Goal: Check status

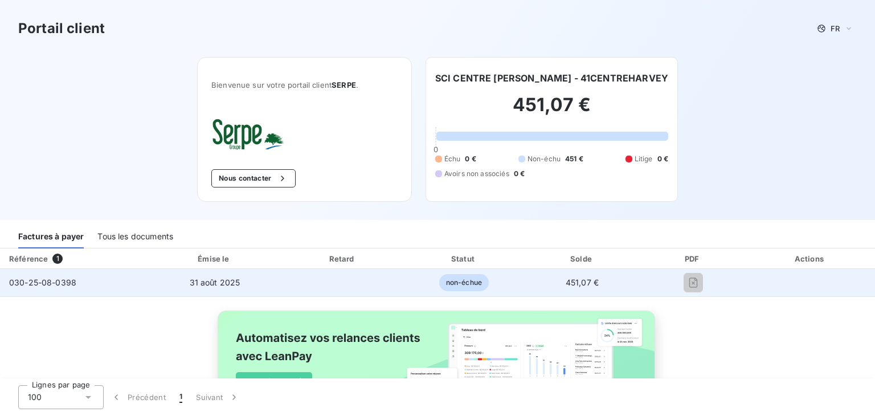
click at [40, 277] on span "030-25-08-0398" at bounding box center [42, 282] width 67 height 10
click at [193, 283] on span "31 août 2025" at bounding box center [215, 282] width 51 height 10
click at [454, 281] on span "non-échue" at bounding box center [464, 282] width 50 height 17
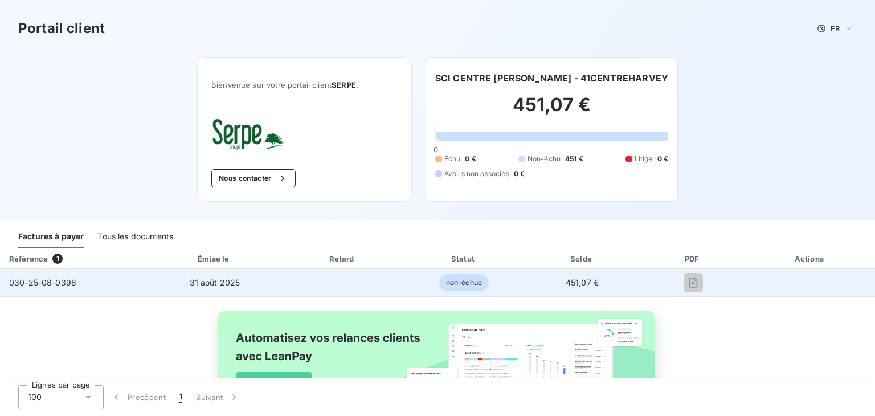
click at [572, 281] on span "451,07 €" at bounding box center [582, 282] width 33 height 10
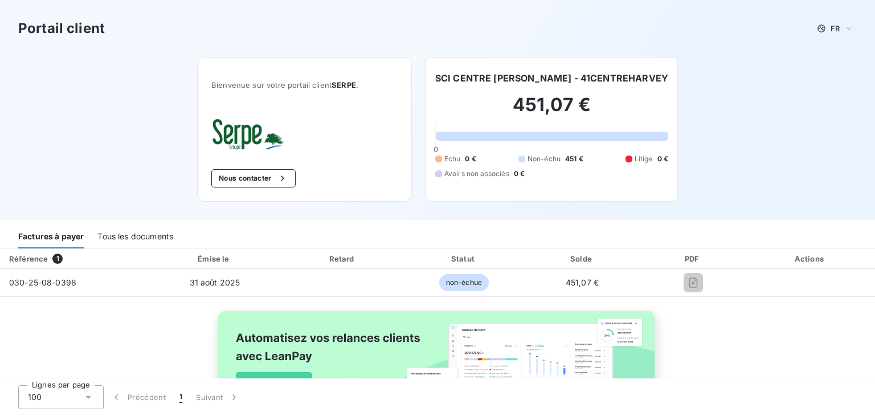
click at [112, 109] on div "Portail client FR Bienvenue sur votre portail client SERPE . Nous contacter SCI…" at bounding box center [437, 110] width 875 height 220
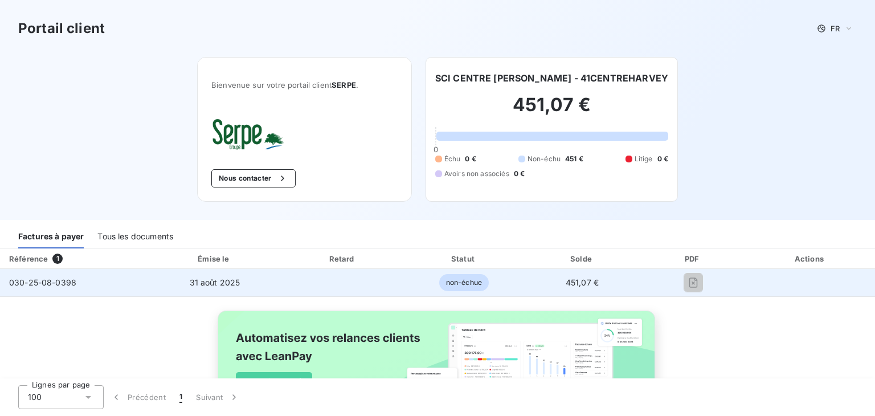
click at [47, 278] on span "030-25-08-0398" at bounding box center [42, 282] width 67 height 10
click at [450, 281] on span "non-échue" at bounding box center [464, 282] width 50 height 17
drag, startPoint x: 450, startPoint y: 281, endPoint x: 466, endPoint y: 284, distance: 16.9
click at [452, 281] on span "non-échue" at bounding box center [464, 282] width 50 height 17
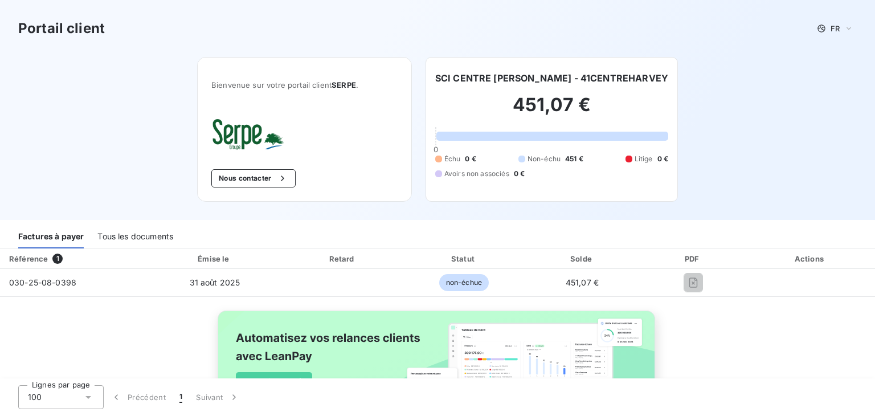
drag, startPoint x: 576, startPoint y: 286, endPoint x: 681, endPoint y: 298, distance: 106.0
click at [617, 295] on td "451,07 €" at bounding box center [582, 282] width 117 height 27
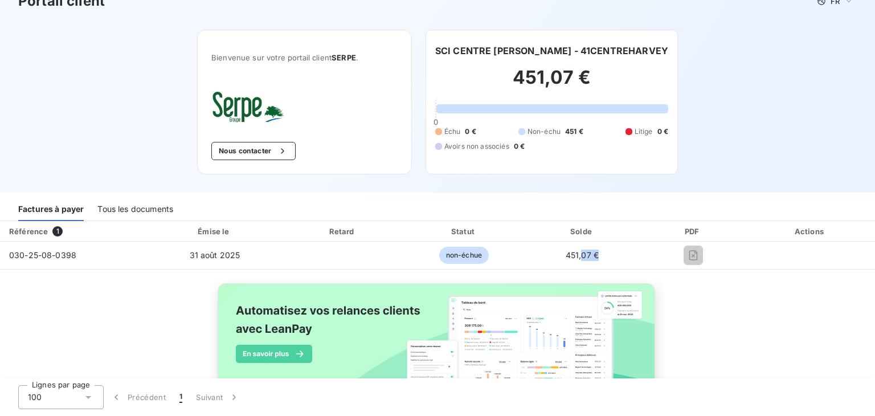
scroll to position [71, 0]
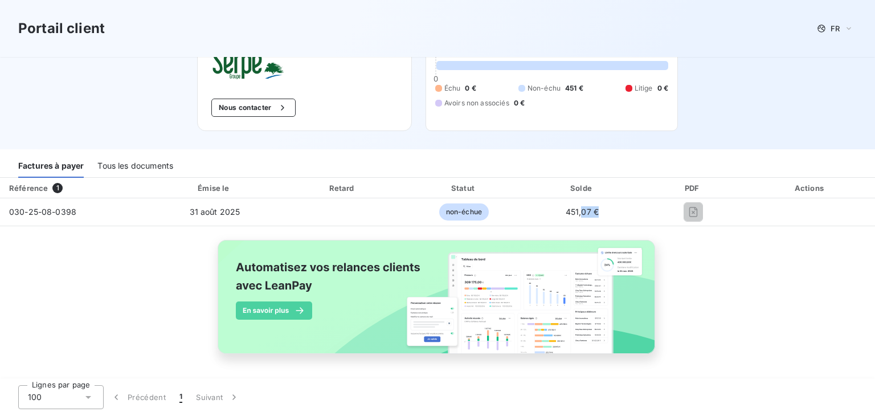
click at [153, 165] on div "Tous les documents" at bounding box center [135, 166] width 76 height 24
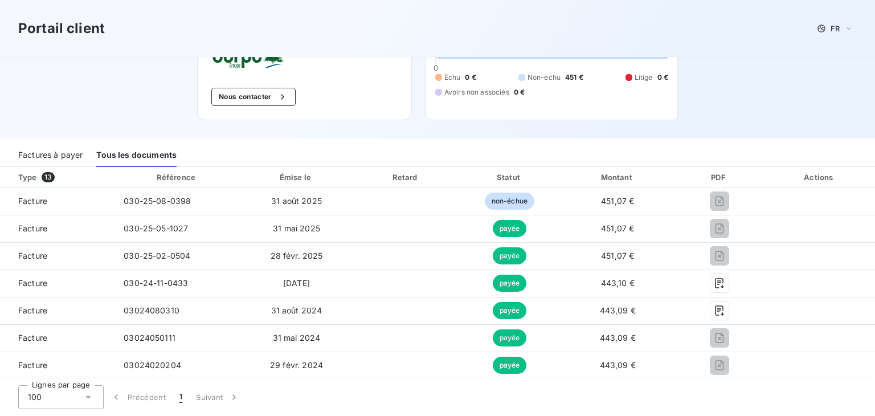
scroll to position [0, 0]
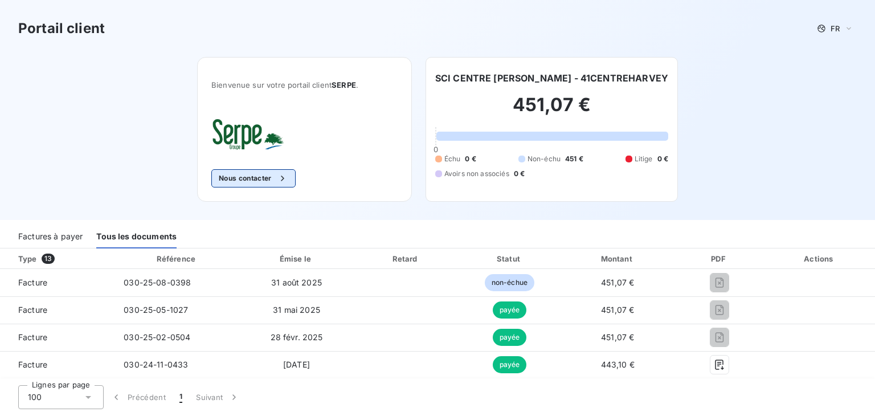
click at [271, 178] on div "button" at bounding box center [279, 178] width 17 height 11
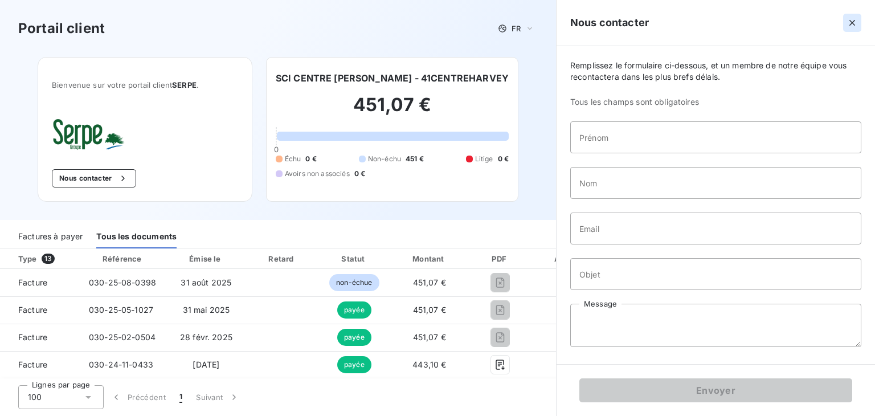
click at [857, 27] on icon "button" at bounding box center [851, 22] width 11 height 11
